Goal: Navigation & Orientation: Find specific page/section

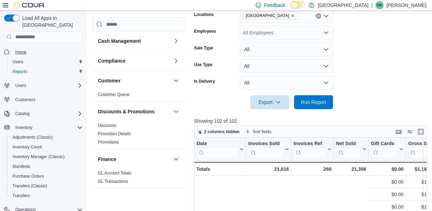
scroll to position [0, 248]
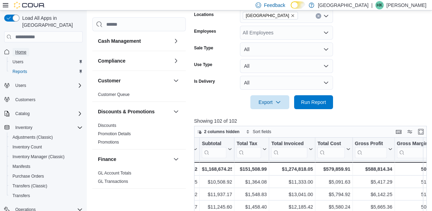
click at [22, 49] on span "Home" at bounding box center [20, 52] width 11 height 6
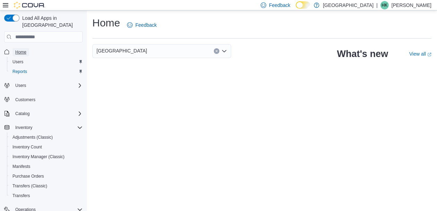
click at [19, 49] on span "Home" at bounding box center [20, 52] width 11 height 6
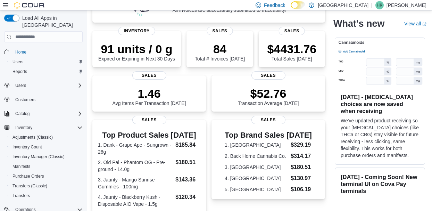
scroll to position [90, 0]
